Goal: Task Accomplishment & Management: Complete application form

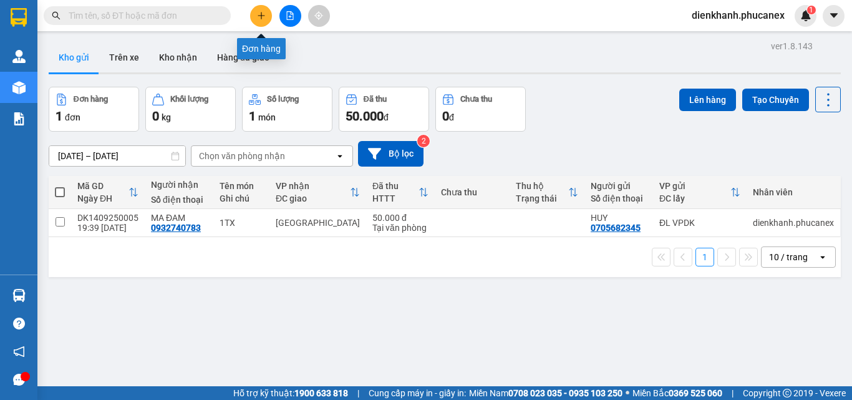
click at [261, 23] on button at bounding box center [261, 16] width 22 height 22
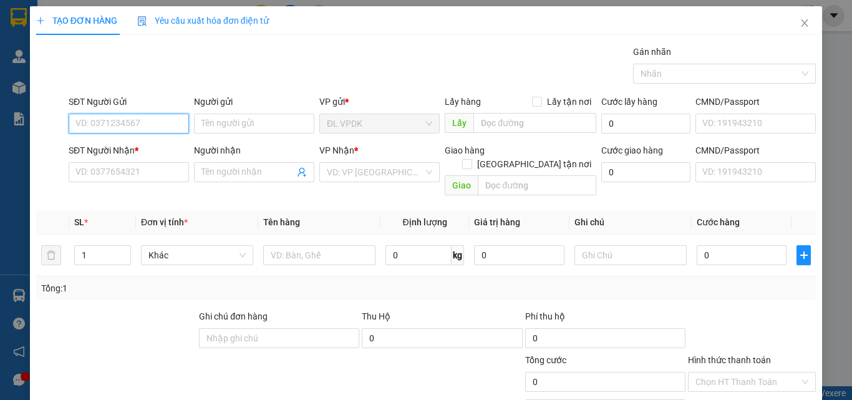
click at [150, 124] on input "SĐT Người Gửi" at bounding box center [129, 124] width 120 height 20
type input "0707328243"
click at [138, 147] on div "0707328243 - NGHĨA" at bounding box center [127, 149] width 104 height 14
type input "NGHĨA"
type input "0362491430"
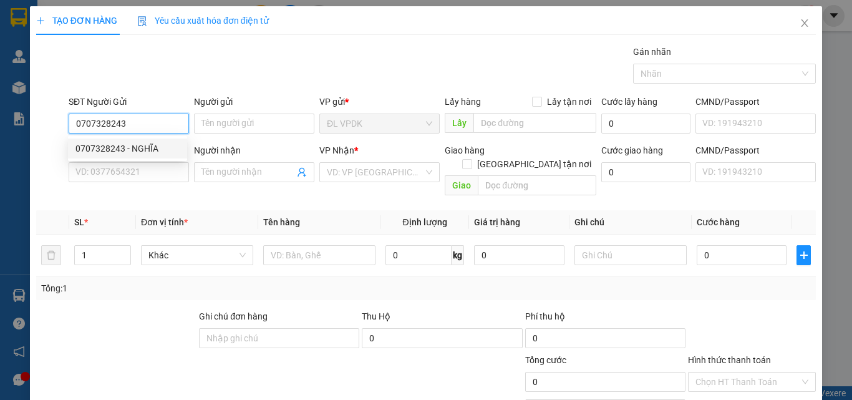
type input "LUÂN"
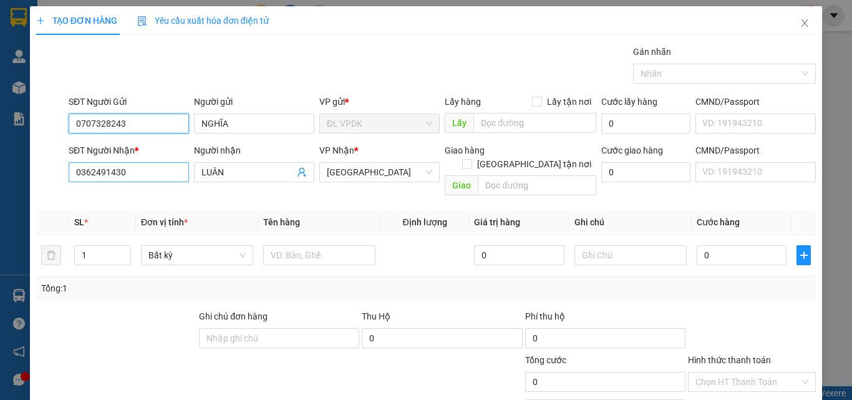
type input "0707328243"
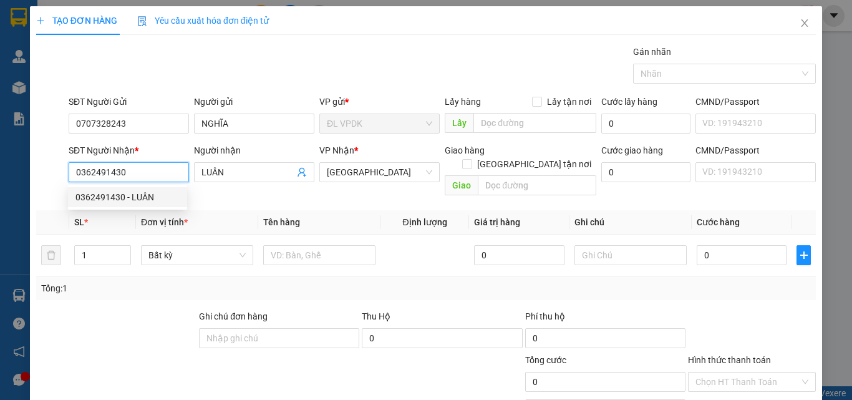
drag, startPoint x: 112, startPoint y: 174, endPoint x: 35, endPoint y: 145, distance: 81.9
click at [35, 145] on div "SĐT Người Nhận * 0362491430 Người nhận LUÂN VP Nhận * [GEOGRAPHIC_DATA] tận nơi…" at bounding box center [426, 171] width 782 height 57
click at [94, 168] on input "0948646521" at bounding box center [129, 172] width 120 height 20
click at [109, 172] on input "0948646521" at bounding box center [129, 172] width 120 height 20
click at [129, 174] on input "0948646521" at bounding box center [129, 172] width 120 height 20
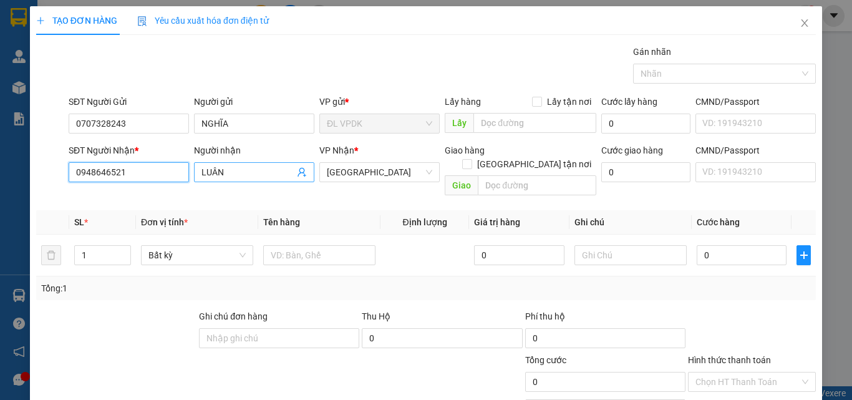
type input "0948646521"
drag, startPoint x: 240, startPoint y: 168, endPoint x: 175, endPoint y: 162, distance: 64.6
click at [175, 162] on div "SĐT Người Nhận * 0948646521 Người nhận LUÂN LUÂN VP Nhận * [GEOGRAPHIC_DATA] tậ…" at bounding box center [442, 171] width 752 height 57
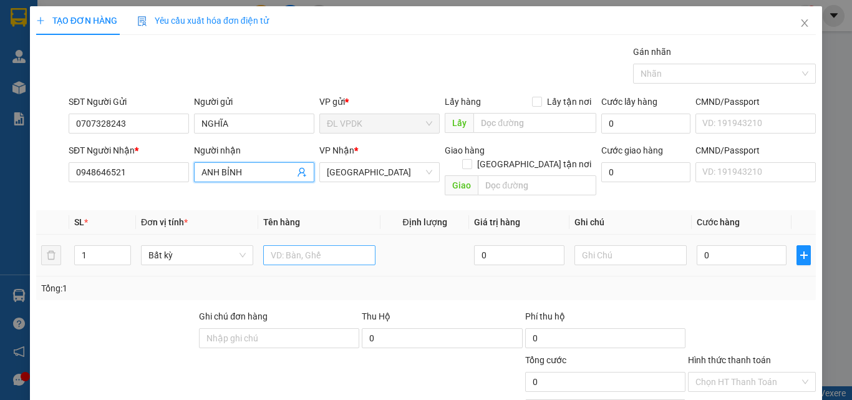
type input "ANH BỈNH"
click at [288, 245] on input "text" at bounding box center [319, 255] width 112 height 20
click at [388, 281] on div "Tổng: 1" at bounding box center [426, 288] width 770 height 14
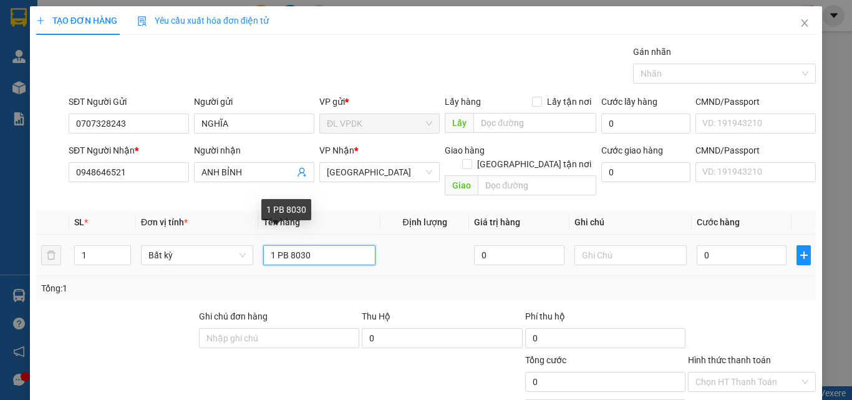
click at [291, 245] on input "1 PB 8030" at bounding box center [319, 255] width 112 height 20
click at [308, 245] on input "1 PB 8.030" at bounding box center [319, 255] width 112 height 20
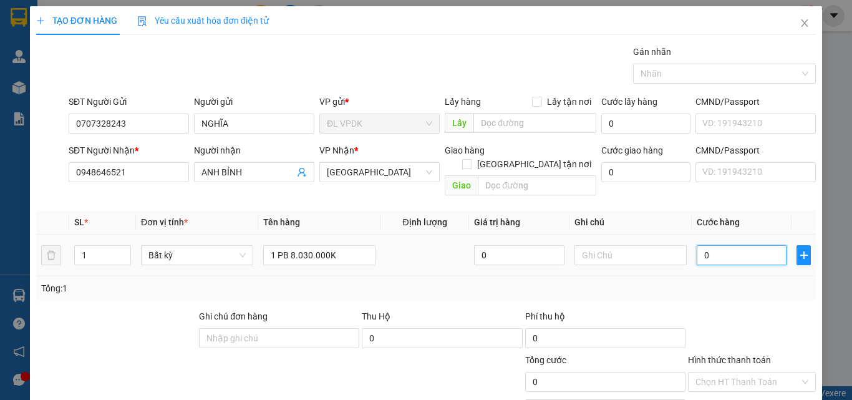
click at [707, 245] on input "0" at bounding box center [742, 255] width 90 height 20
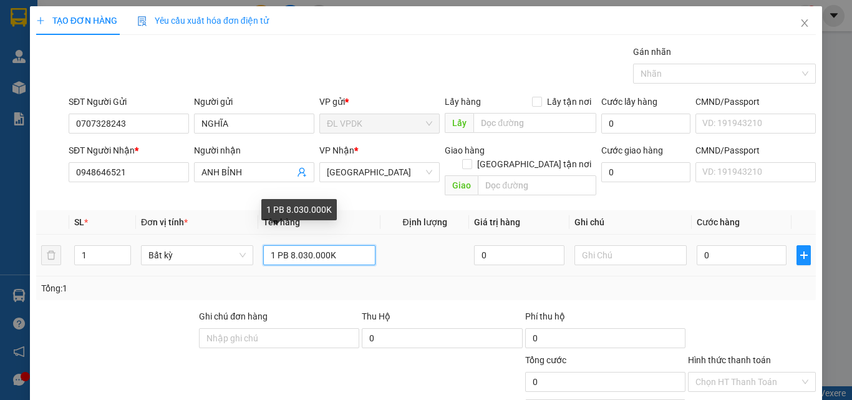
drag, startPoint x: 311, startPoint y: 242, endPoint x: 324, endPoint y: 243, distance: 12.5
click at [324, 245] on input "1 PB 8.030.000K" at bounding box center [319, 255] width 112 height 20
type input "1 PB 8.030K"
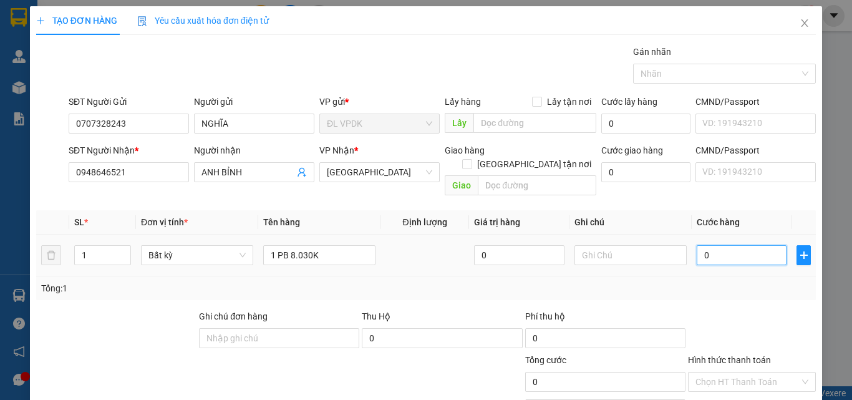
click at [754, 245] on input "0" at bounding box center [742, 255] width 90 height 20
type input "8"
type input "80"
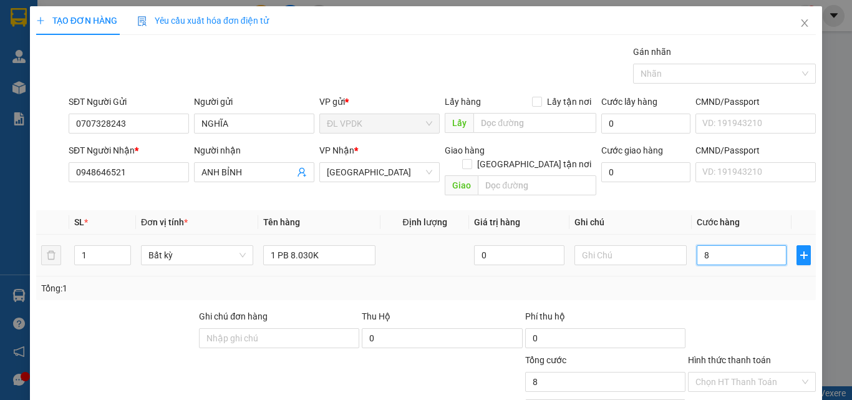
type input "80"
type input "80.000"
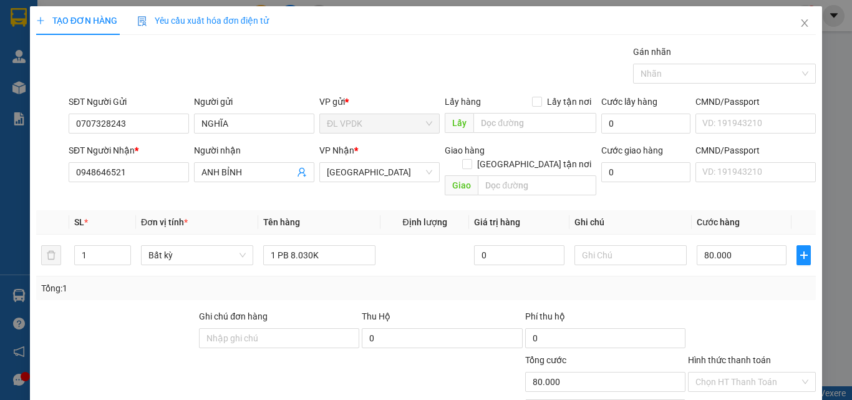
click at [751, 276] on div "Tổng: 1" at bounding box center [426, 288] width 780 height 24
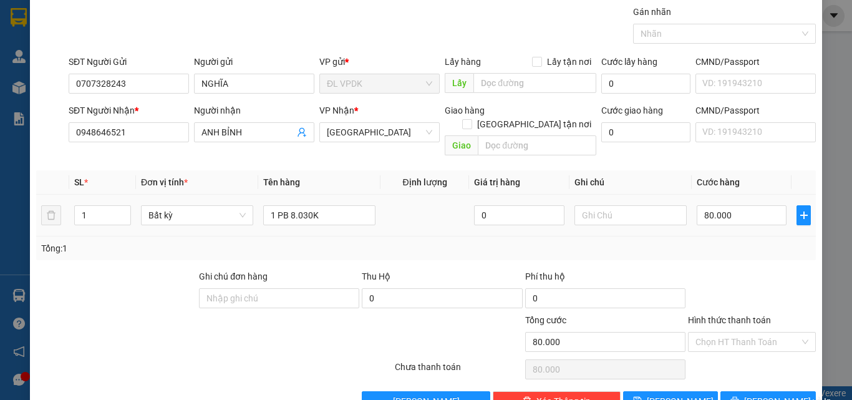
scroll to position [62, 0]
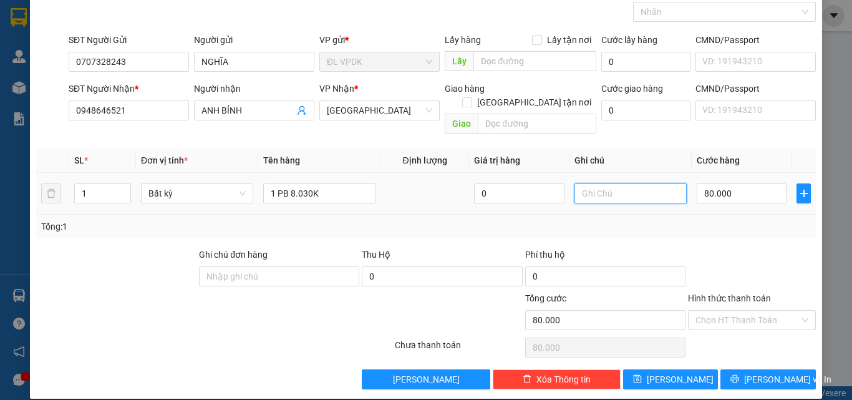
click at [626, 183] on input "text" at bounding box center [631, 193] width 112 height 20
type input "NHẬN TIỀN MẶT 17/9"
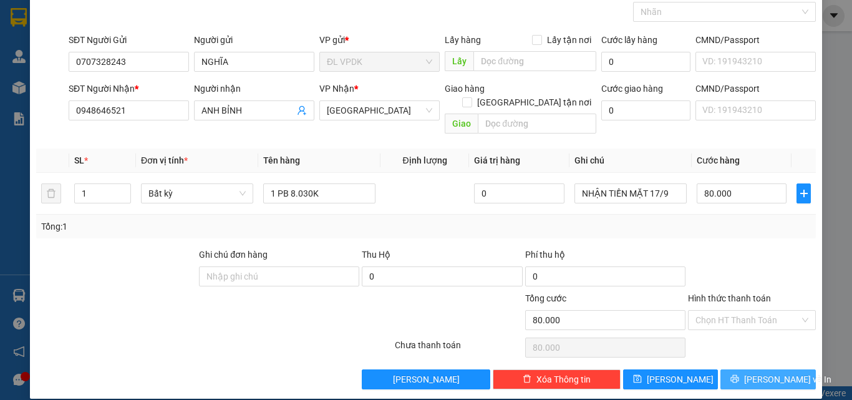
click at [749, 369] on button "[PERSON_NAME] và In" at bounding box center [768, 379] width 95 height 20
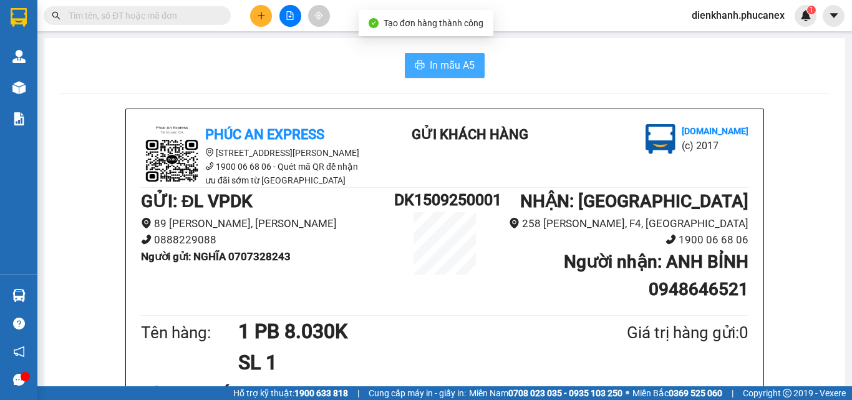
click at [415, 70] on icon "printer" at bounding box center [420, 65] width 10 height 10
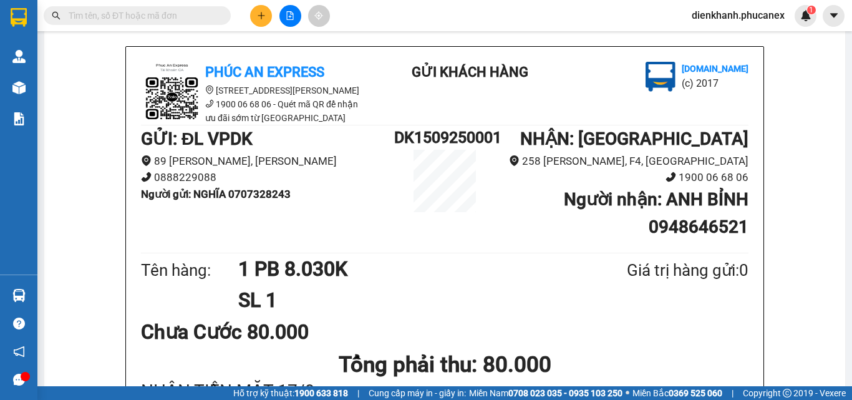
click at [263, 158] on li "89 [PERSON_NAME], [PERSON_NAME]" at bounding box center [267, 161] width 253 height 17
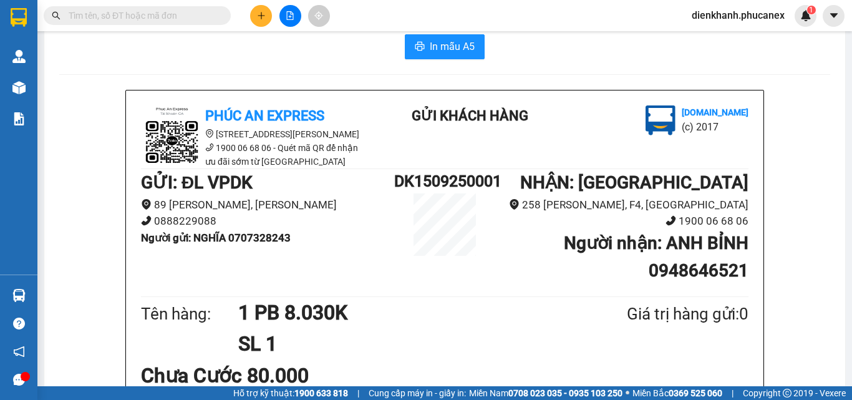
scroll to position [0, 0]
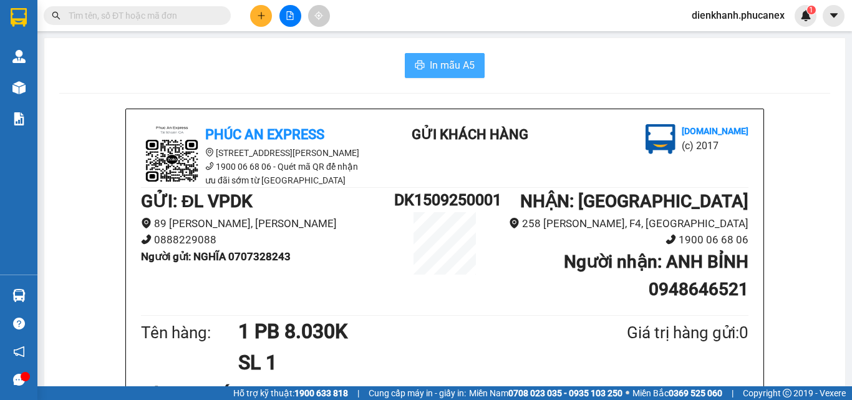
click at [440, 74] on button "In mẫu A5" at bounding box center [445, 65] width 80 height 25
